Goal: Task Accomplishment & Management: Use online tool/utility

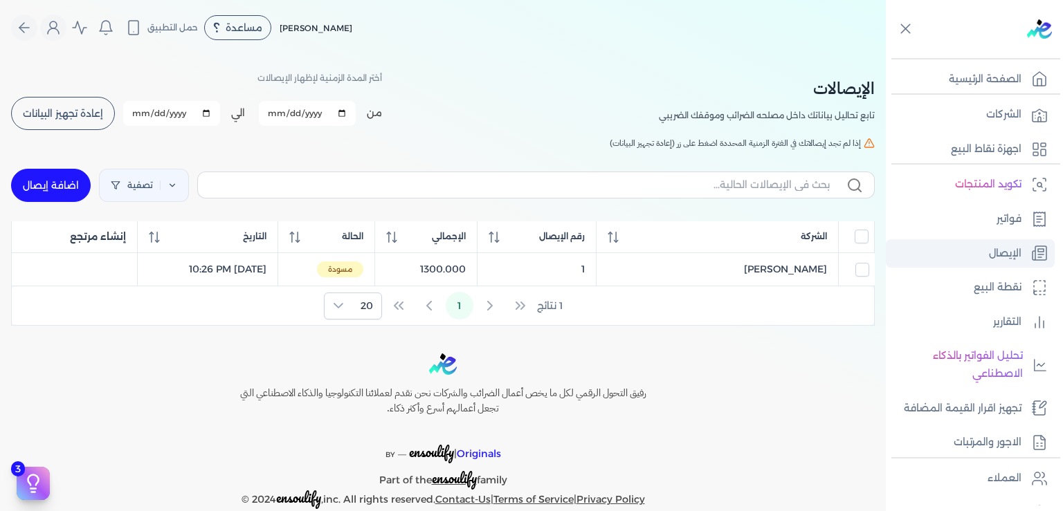
click at [1000, 255] on p "الإيصال" at bounding box center [1005, 254] width 33 height 18
click at [998, 253] on p "الإيصال" at bounding box center [1005, 254] width 33 height 18
click at [995, 249] on p "الإيصال" at bounding box center [1005, 254] width 33 height 18
click at [75, 188] on link "اضافة إيصال" at bounding box center [51, 185] width 80 height 33
select select
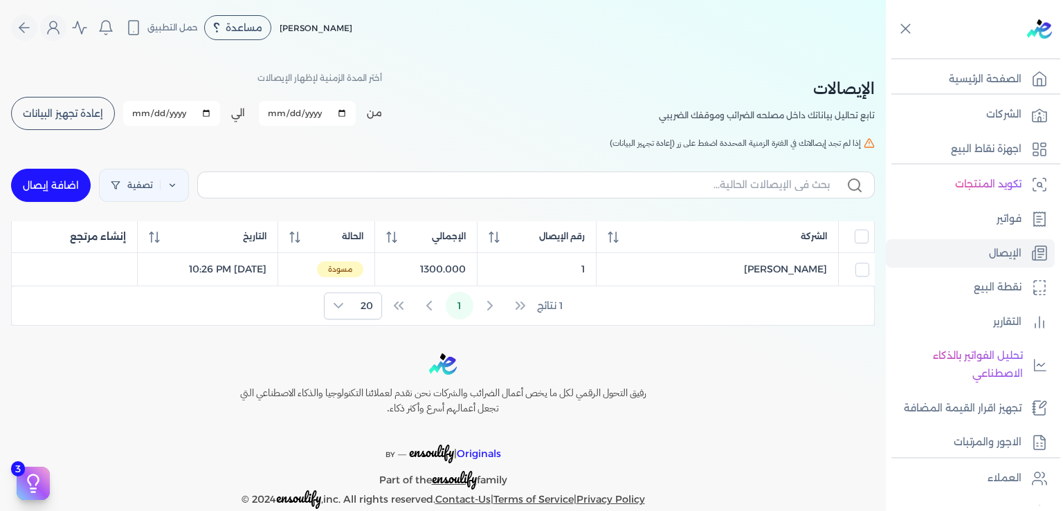
select select "EGP"
select select "EGS"
select select "B"
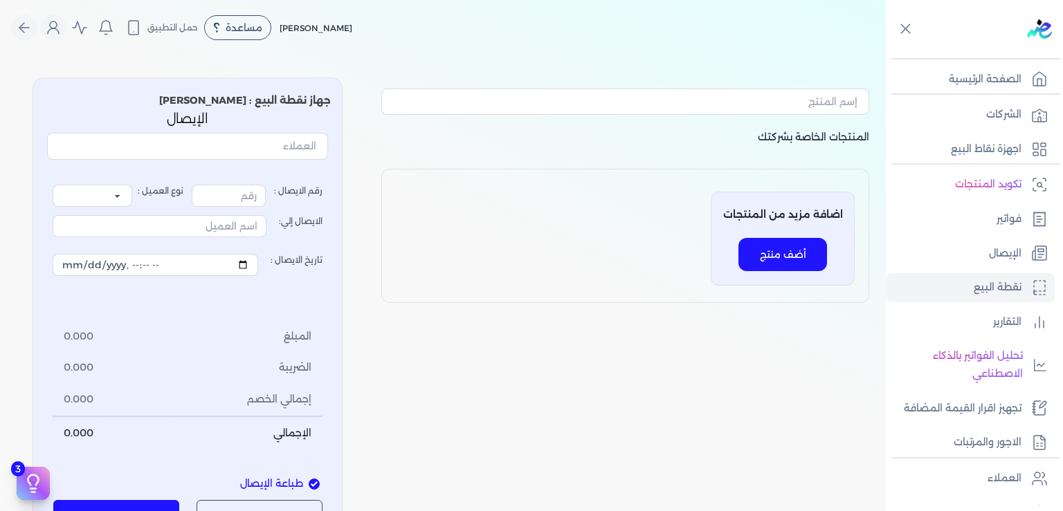
type input "2"
select select "P"
type input "عميل نقدي"
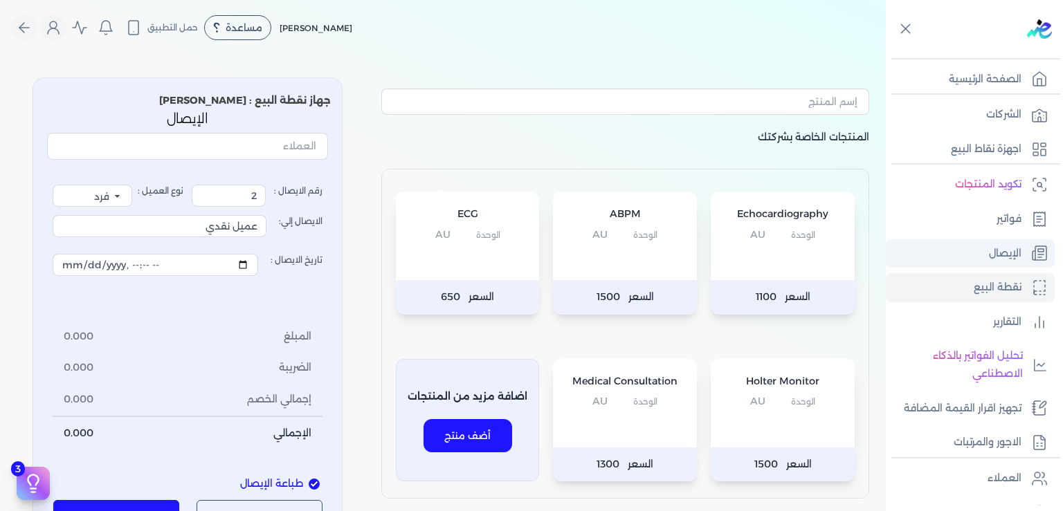
click at [1014, 253] on p "الإيصال" at bounding box center [1005, 254] width 33 height 18
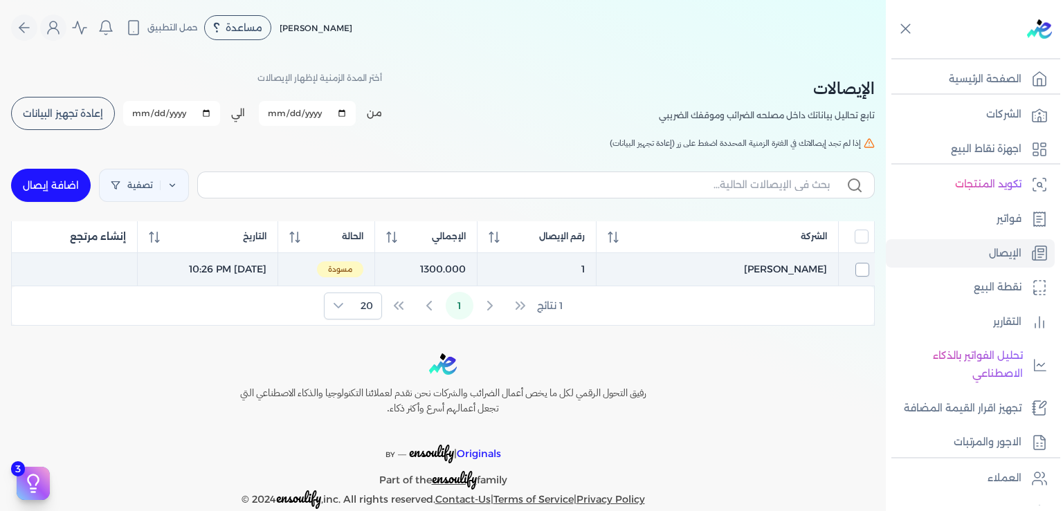
click at [855, 267] on input "checkbox" at bounding box center [862, 270] width 14 height 14
checkbox input "true"
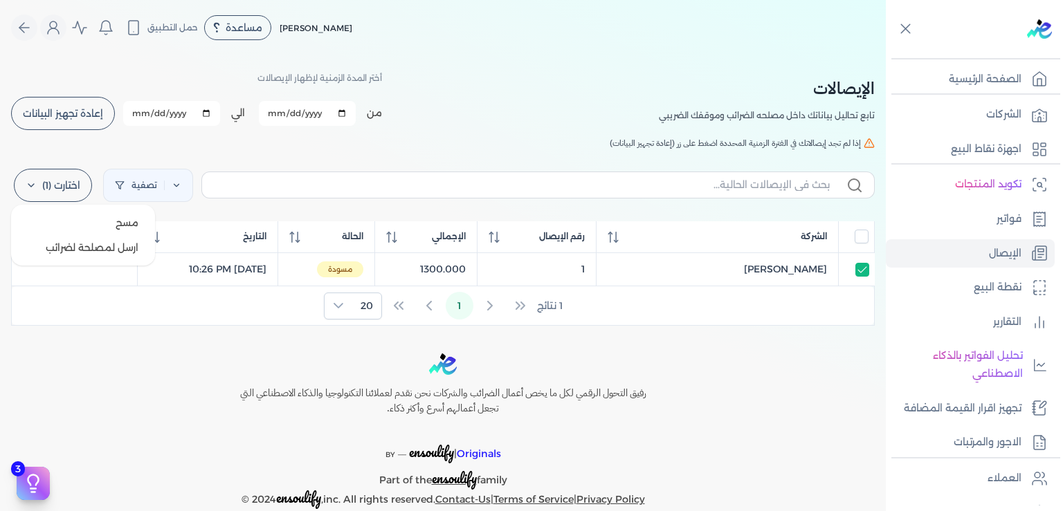
click at [65, 181] on label "اختارت (1)" at bounding box center [53, 185] width 78 height 33
click at [99, 242] on button "ارسل لمصلحة لضرائب" at bounding box center [83, 247] width 133 height 25
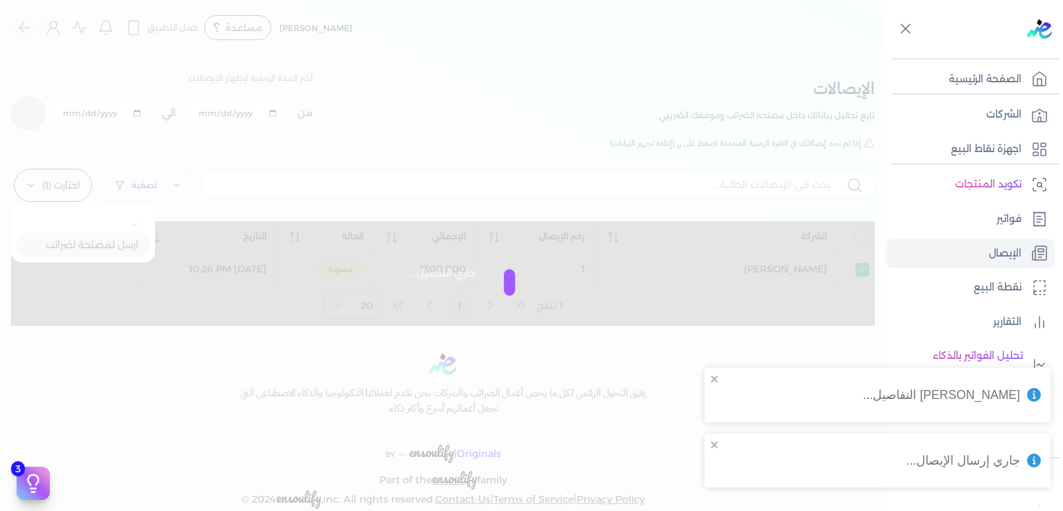
checkbox input "false"
